Goal: Check status: Check status

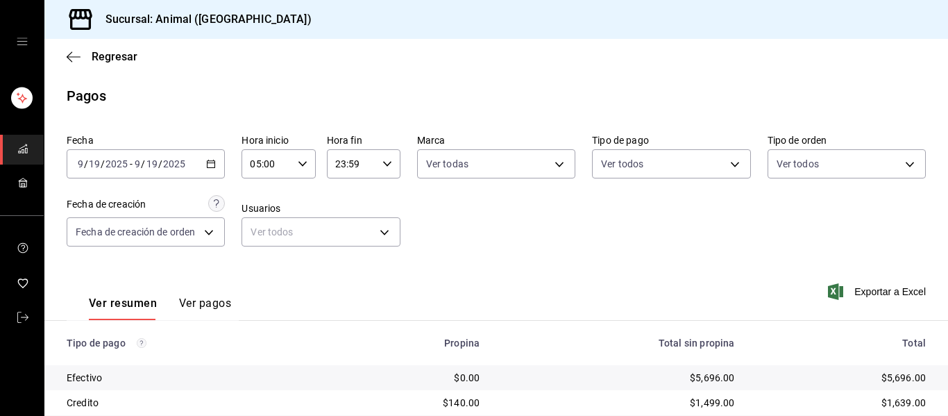
scroll to position [197, 0]
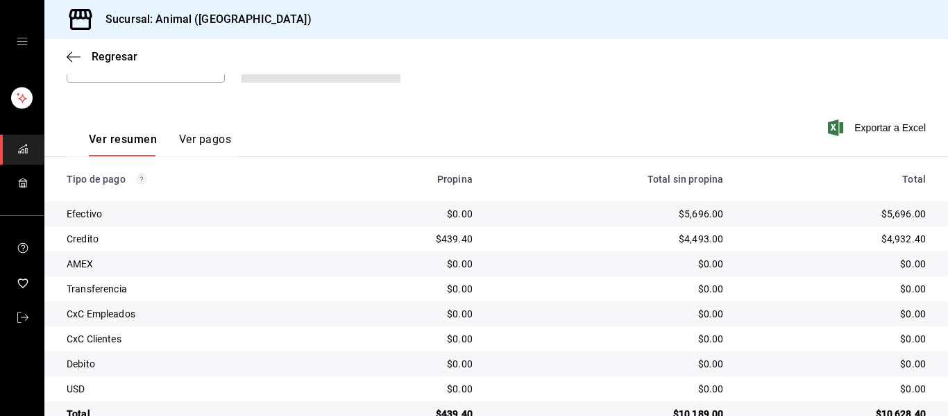
scroll to position [197, 0]
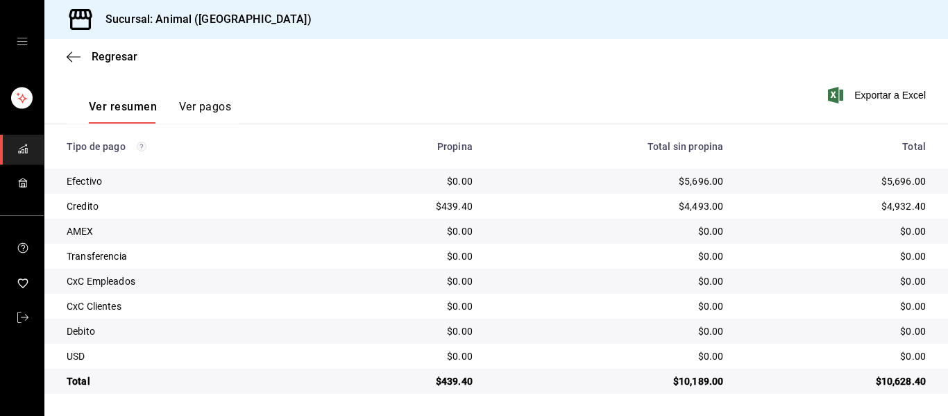
drag, startPoint x: 896, startPoint y: 62, endPoint x: 855, endPoint y: 116, distance: 67.3
